Goal: Find specific page/section: Find specific page/section

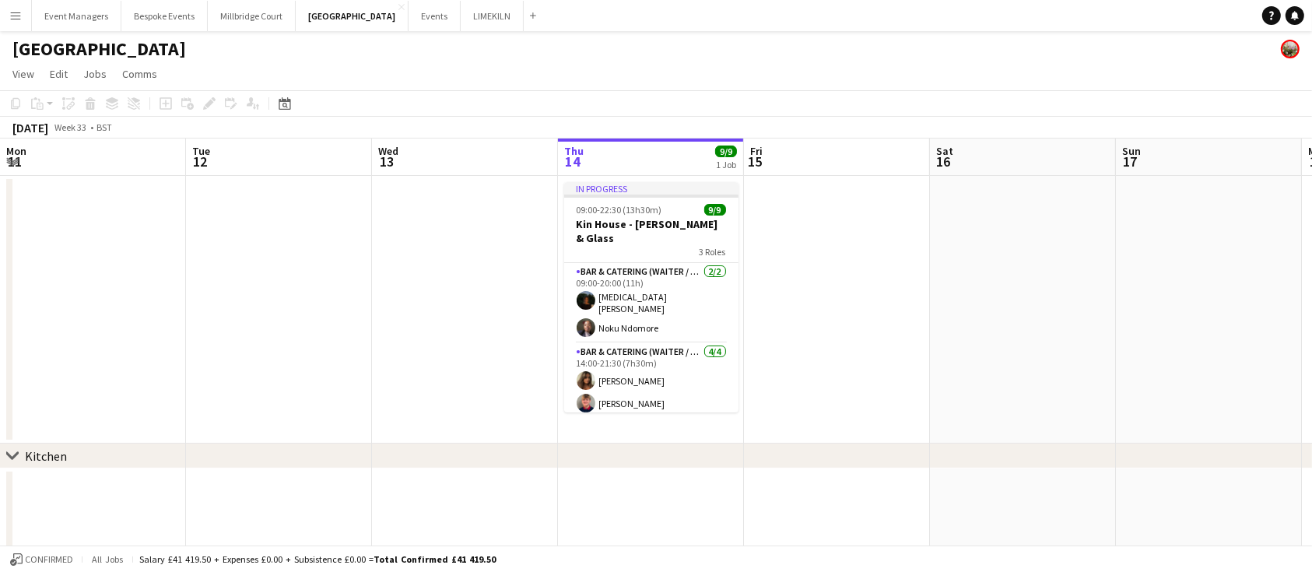
scroll to position [0, 372]
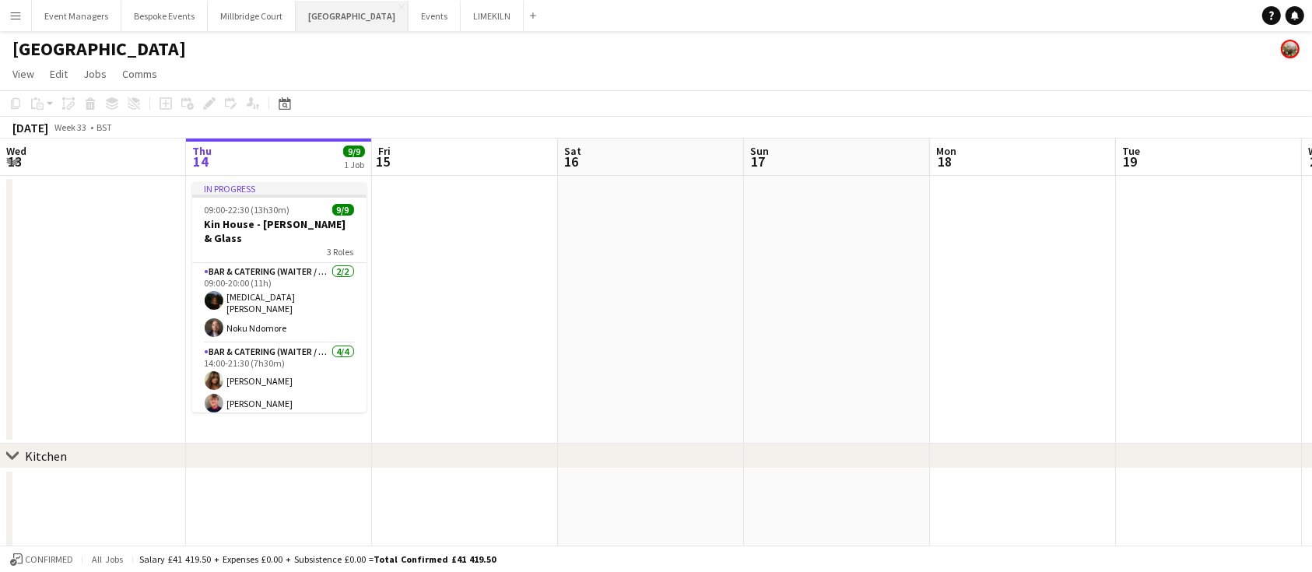
click at [330, 14] on button "[GEOGRAPHIC_DATA] Close" at bounding box center [352, 16] width 113 height 30
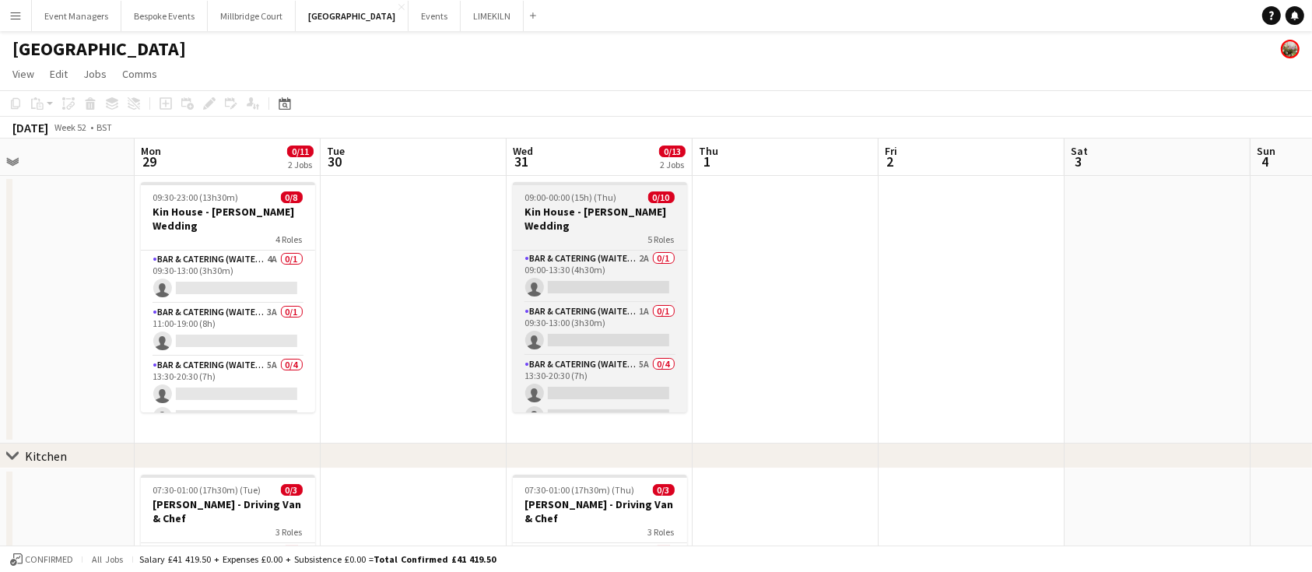
scroll to position [0, 0]
